Goal: Information Seeking & Learning: Understand process/instructions

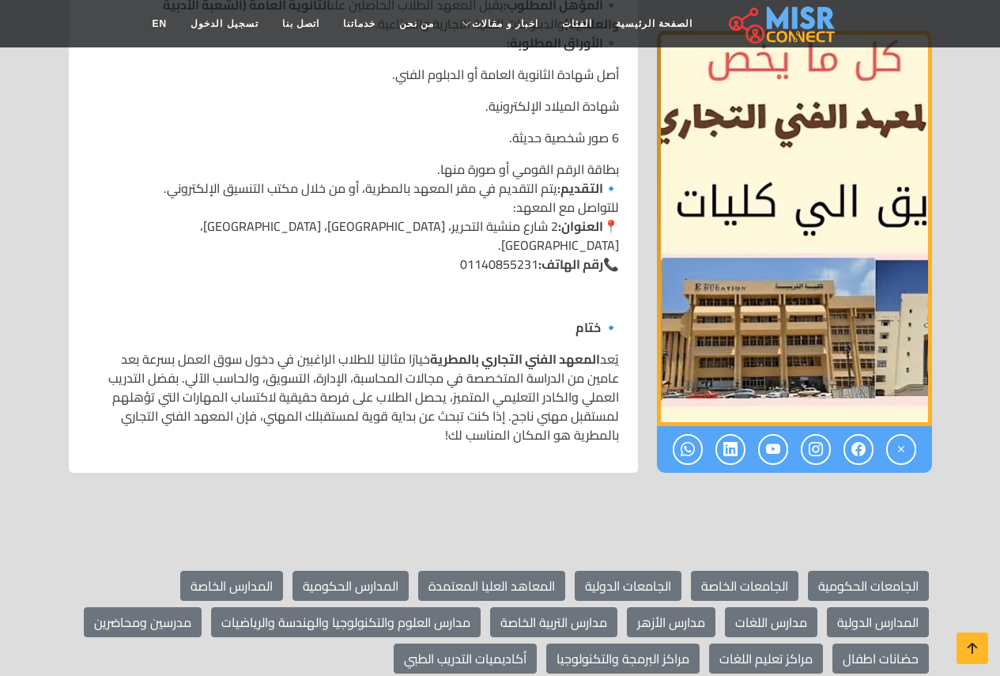
scroll to position [1739, 0]
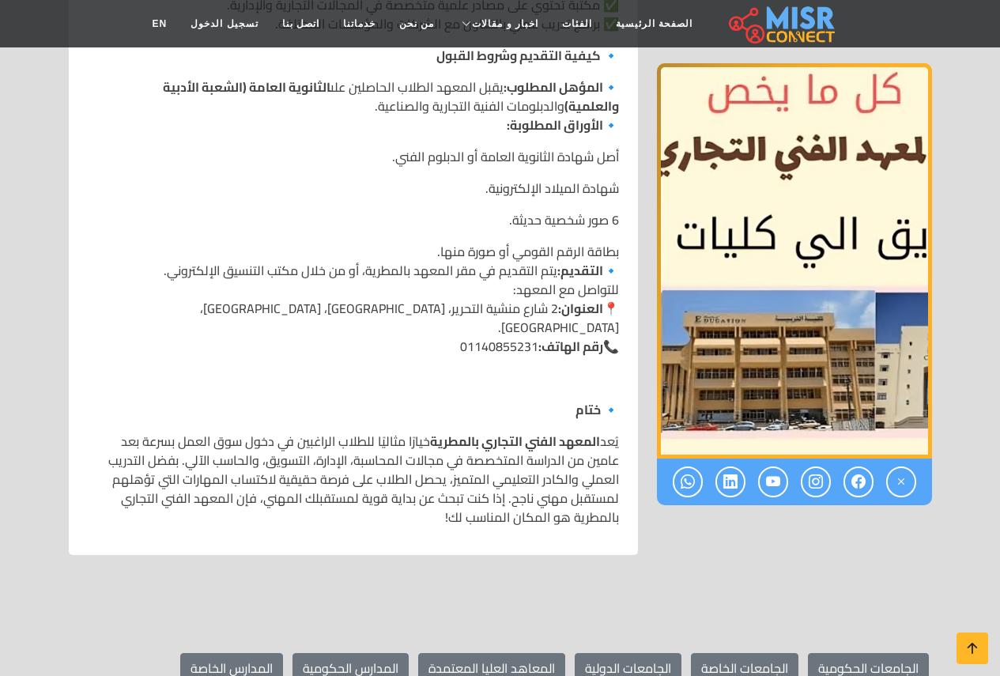
drag, startPoint x: 557, startPoint y: 291, endPoint x: 308, endPoint y: 310, distance: 249.8
click at [308, 310] on p "بطاقة الرقم القومي أو صورة منها. 🔹 التقديم: يتم التقديم في مقر المعهد بالمطرية،…" at bounding box center [353, 299] width 531 height 114
click at [415, 368] on p at bounding box center [353, 377] width 531 height 19
drag, startPoint x: 556, startPoint y: 291, endPoint x: 361, endPoint y: 302, distance: 195.6
click at [361, 302] on p "بطاقة الرقم القومي أو صورة منها. 🔹 التقديم: يتم التقديم في مقر المعهد بالمطرية،…" at bounding box center [353, 299] width 531 height 114
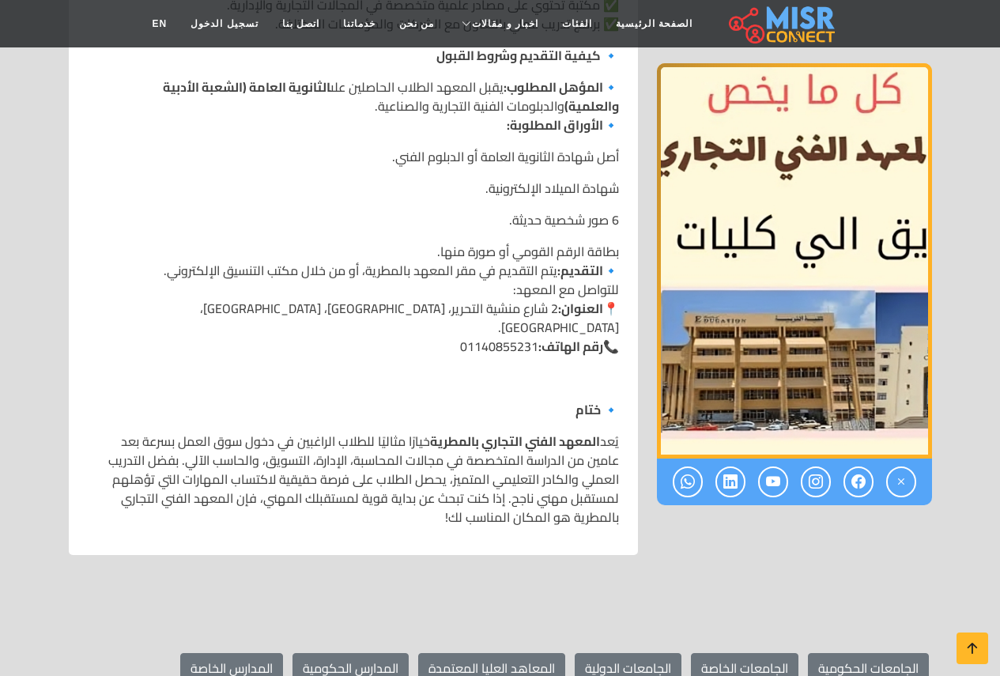
click at [502, 311] on p "بطاقة الرقم القومي أو صورة منها. 🔹 التقديم: يتم التقديم في مقر المعهد بالمطرية،…" at bounding box center [353, 299] width 531 height 114
drag, startPoint x: 558, startPoint y: 296, endPoint x: 406, endPoint y: 315, distance: 153.0
click at [406, 315] on p "بطاقة الرقم القومي أو صورة منها. 🔹 التقديم: يتم التقديم في مقر المعهد بالمطرية،…" at bounding box center [353, 299] width 531 height 114
drag, startPoint x: 558, startPoint y: 294, endPoint x: 426, endPoint y: 311, distance: 133.2
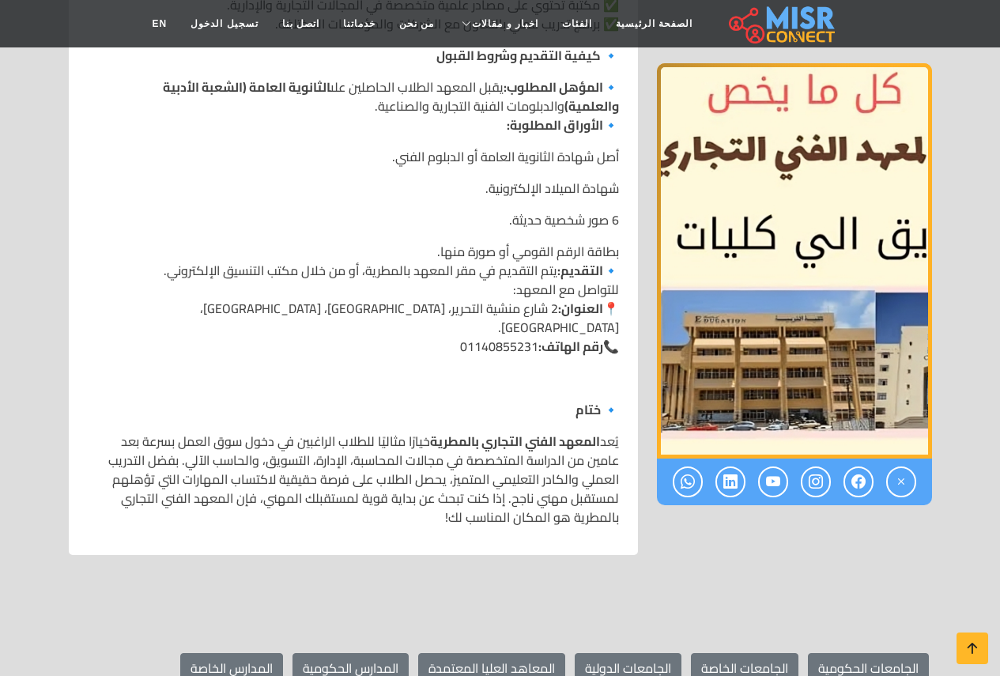
click at [426, 311] on p "بطاقة الرقم القومي أو صورة منها. 🔹 التقديم: يتم التقديم في مقر المعهد بالمطرية،…" at bounding box center [353, 299] width 531 height 114
drag, startPoint x: 556, startPoint y: 283, endPoint x: 363, endPoint y: 311, distance: 195.0
click at [363, 311] on p "بطاقة الرقم القومي أو صورة منها. 🔹 التقديم: يتم التقديم في مقر المعهد بالمطرية،…" at bounding box center [353, 299] width 531 height 114
click at [462, 314] on p "بطاقة الرقم القومي أو صورة منها. 🔹 التقديم: يتم التقديم في مقر المعهد بالمطرية،…" at bounding box center [353, 299] width 531 height 114
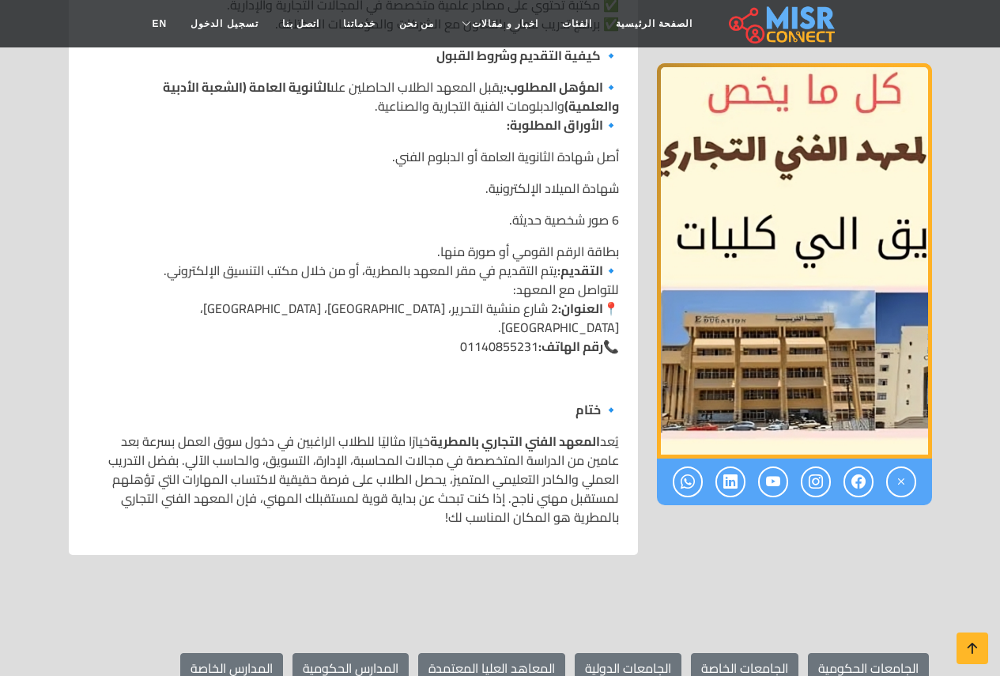
drag, startPoint x: 557, startPoint y: 288, endPoint x: 319, endPoint y: 303, distance: 238.4
click at [319, 303] on p "بطاقة الرقم القومي أو صورة منها. 🔹 التقديم: يتم التقديم في مقر المعهد بالمطرية،…" at bounding box center [353, 299] width 531 height 114
click at [462, 309] on p "بطاقة الرقم القومي أو صورة منها. 🔹 التقديم: يتم التقديم في مقر المعهد بالمطرية،…" at bounding box center [353, 299] width 531 height 114
drag, startPoint x: 558, startPoint y: 290, endPoint x: 323, endPoint y: 303, distance: 235.9
click at [323, 303] on p "بطاقة الرقم القومي أو صورة منها. 🔹 التقديم: يتم التقديم في مقر المعهد بالمطرية،…" at bounding box center [353, 299] width 531 height 114
